Goal: Check status: Check status

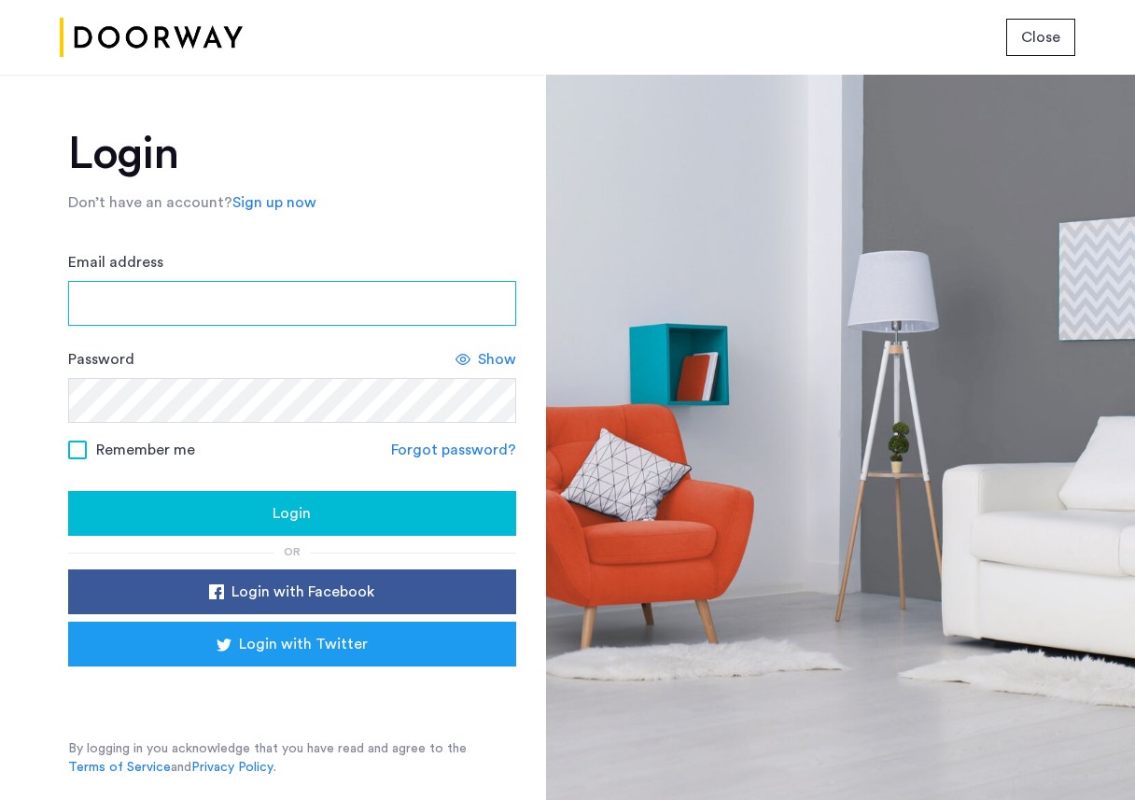
type input "**********"
click at [255, 511] on div "Login" at bounding box center [292, 513] width 418 height 22
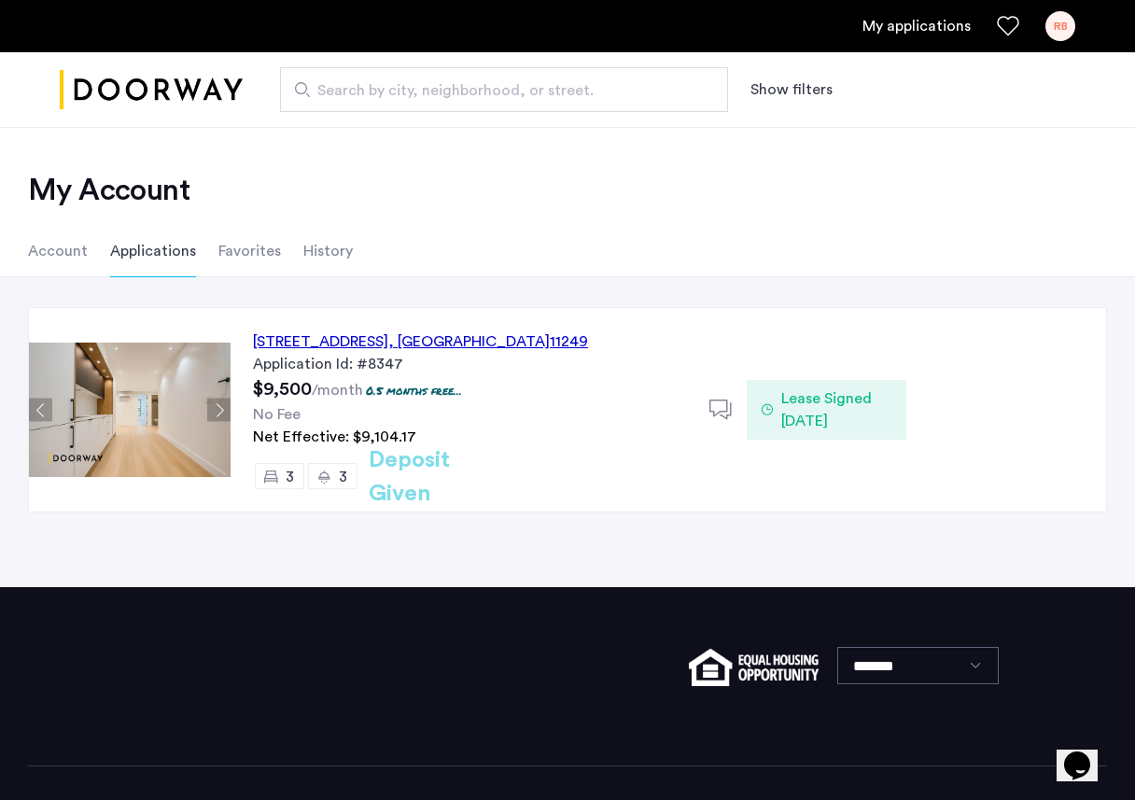
click at [341, 344] on div "143 North 9th Street, Unit 3L, Brooklyn , NY 11249" at bounding box center [420, 341] width 335 height 22
